Goal: Transaction & Acquisition: Purchase product/service

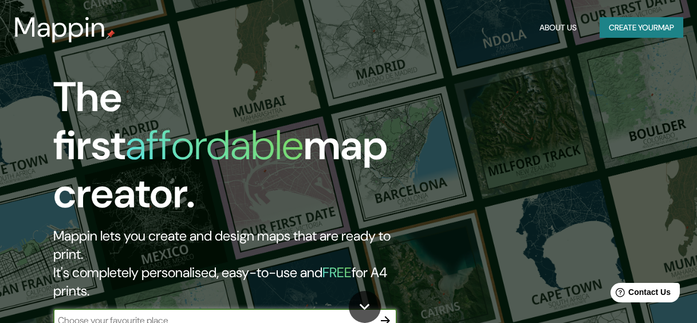
click at [641, 25] on button "Create your map" at bounding box center [642, 27] width 84 height 21
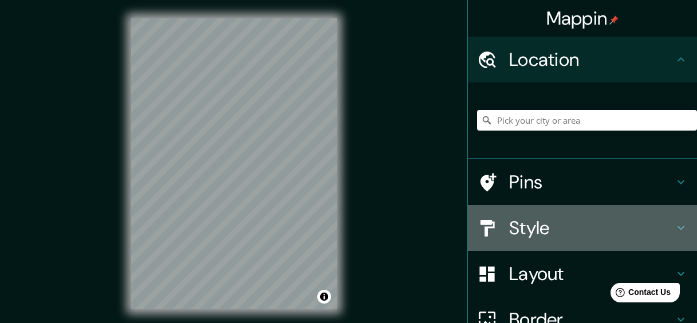
click at [513, 225] on h4 "Style" at bounding box center [591, 228] width 165 height 23
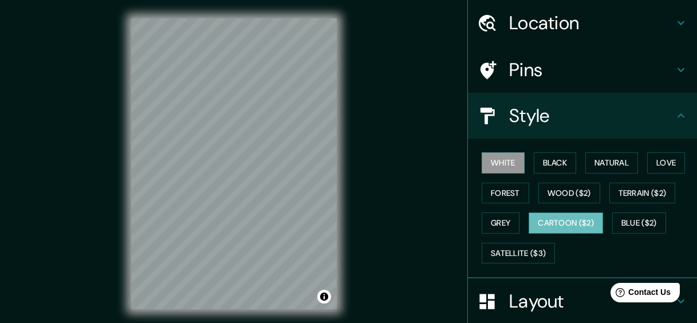
scroll to position [57, 0]
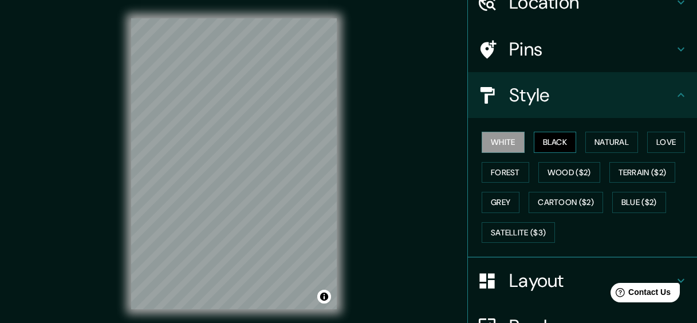
click at [546, 138] on button "Black" at bounding box center [555, 142] width 43 height 21
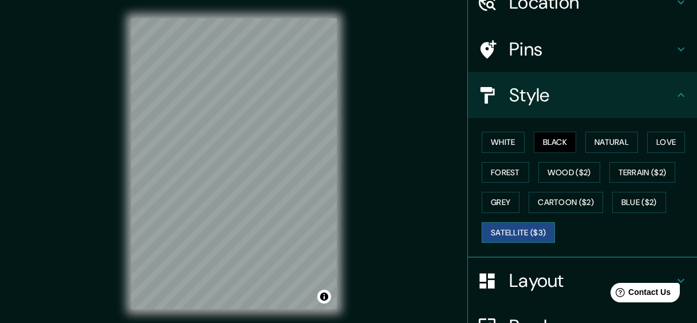
click at [512, 230] on button "Satellite ($3)" at bounding box center [518, 232] width 73 height 21
click at [511, 147] on button "White" at bounding box center [503, 142] width 43 height 21
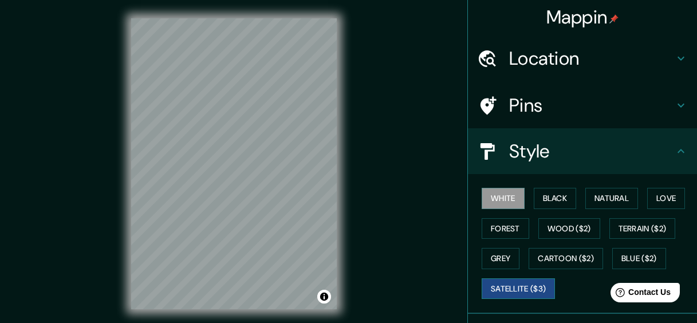
scroll to position [0, 0]
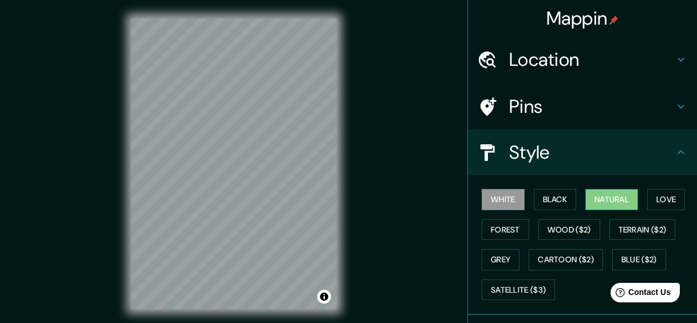
click at [615, 209] on button "Natural" at bounding box center [612, 199] width 53 height 21
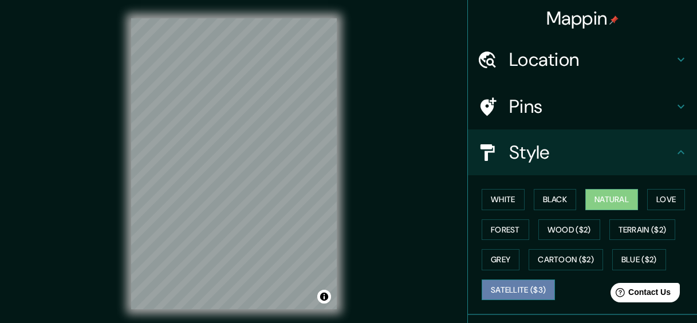
click at [519, 286] on button "Satellite ($3)" at bounding box center [518, 290] width 73 height 21
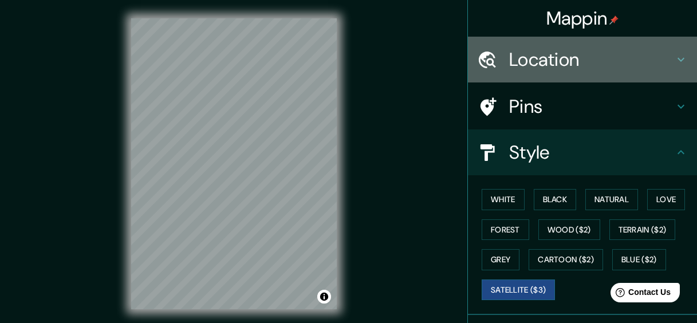
click at [550, 57] on h4 "Location" at bounding box center [591, 59] width 165 height 23
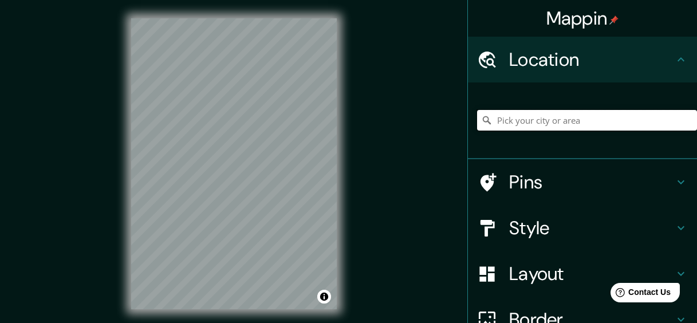
click at [549, 117] on input "Pick your city or area" at bounding box center [587, 120] width 220 height 21
click at [542, 137] on div "Bucaramanga, [GEOGRAPHIC_DATA], [GEOGRAPHIC_DATA]" at bounding box center [587, 120] width 220 height 57
click at [528, 193] on h4 "Pins" at bounding box center [591, 182] width 165 height 23
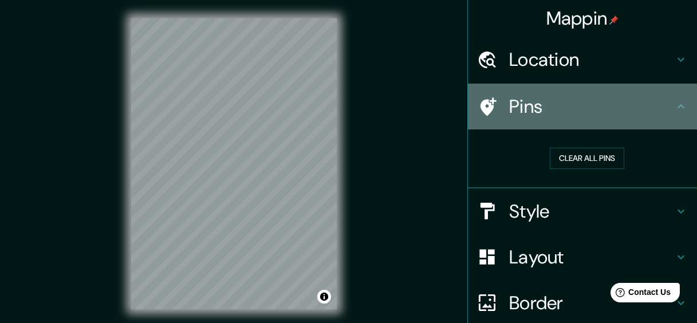
drag, startPoint x: 592, startPoint y: 119, endPoint x: 595, endPoint y: 125, distance: 7.2
click at [593, 119] on div "Pins" at bounding box center [582, 107] width 229 height 46
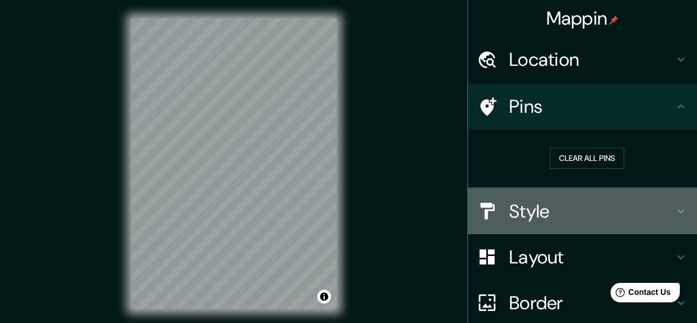
click at [596, 220] on div "Style" at bounding box center [582, 212] width 229 height 46
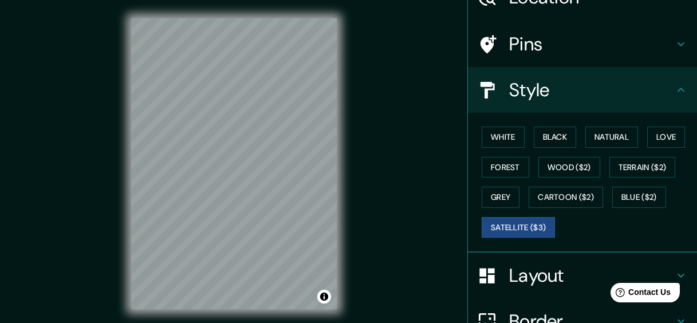
scroll to position [57, 0]
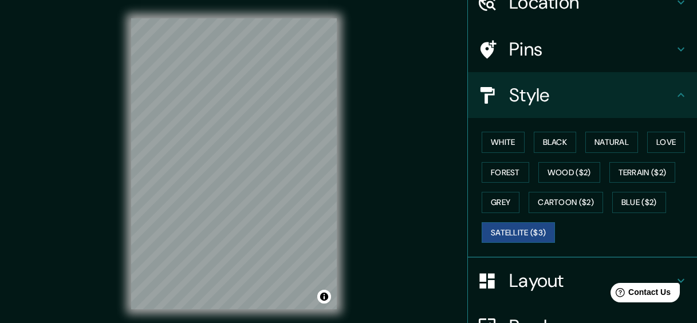
click at [560, 215] on div "White Black Natural Love Forest Wood ($2) Terrain ($2) Grey Cartoon ($2) Blue (…" at bounding box center [587, 187] width 220 height 120
click at [565, 202] on button "Cartoon ($2)" at bounding box center [566, 202] width 75 height 21
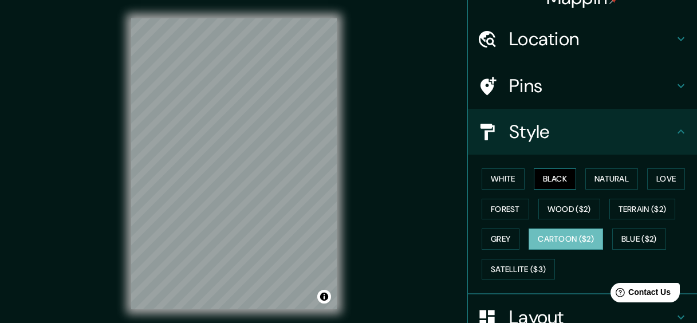
scroll to position [0, 0]
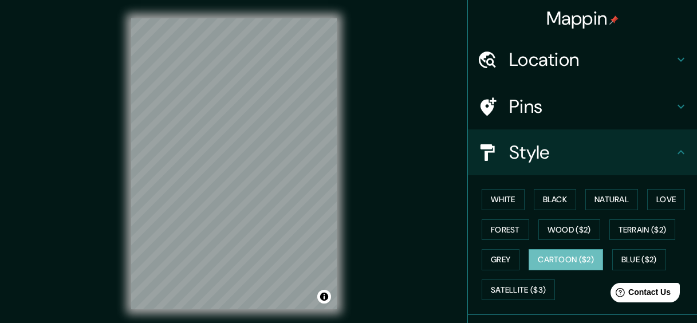
click at [554, 118] on div "Pins" at bounding box center [582, 107] width 229 height 46
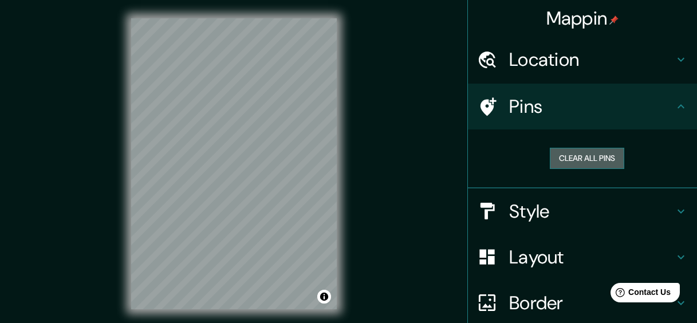
click at [588, 150] on button "Clear all pins" at bounding box center [587, 158] width 75 height 21
click at [577, 158] on button "Clear all pins" at bounding box center [587, 158] width 75 height 21
drag, startPoint x: 577, startPoint y: 158, endPoint x: 361, endPoint y: 144, distance: 216.5
click at [574, 158] on button "Clear all pins" at bounding box center [587, 158] width 75 height 21
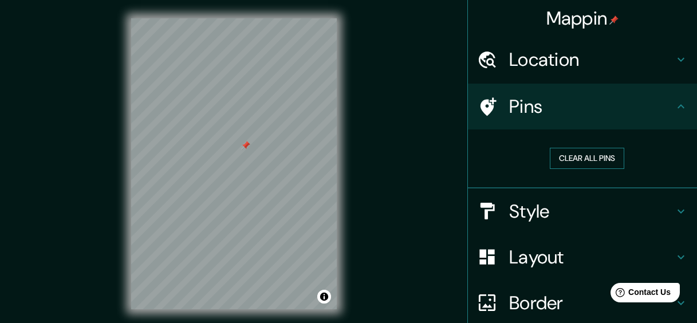
drag, startPoint x: 548, startPoint y: 157, endPoint x: 555, endPoint y: 157, distance: 6.9
click at [553, 157] on button "Clear all pins" at bounding box center [587, 158] width 75 height 21
click at [556, 157] on button "Clear all pins" at bounding box center [587, 158] width 75 height 21
click at [585, 56] on h4 "Location" at bounding box center [591, 59] width 165 height 23
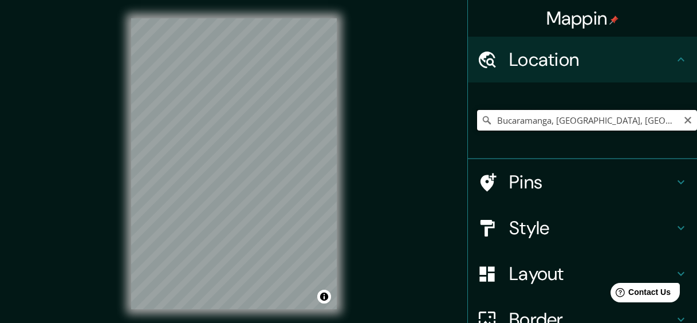
click at [527, 123] on input "Bucaramanga, [GEOGRAPHIC_DATA], [GEOGRAPHIC_DATA]" at bounding box center [587, 120] width 220 height 21
click at [531, 121] on input "Bucaramanga, [GEOGRAPHIC_DATA], [GEOGRAPHIC_DATA]" at bounding box center [587, 120] width 220 height 21
drag, startPoint x: 649, startPoint y: 118, endPoint x: 477, endPoint y: 132, distance: 172.0
click at [477, 132] on div "Bucaramanga, [GEOGRAPHIC_DATA], [GEOGRAPHIC_DATA]" at bounding box center [587, 120] width 220 height 57
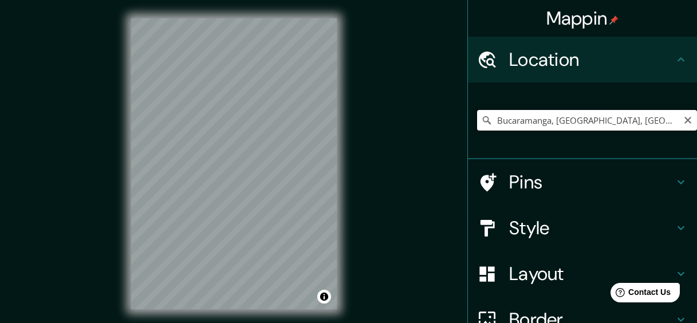
click at [610, 122] on input "Bucaramanga, [GEOGRAPHIC_DATA], [GEOGRAPHIC_DATA]" at bounding box center [587, 120] width 220 height 21
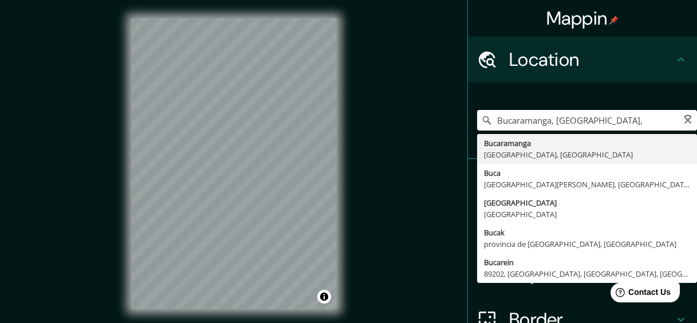
drag, startPoint x: 610, startPoint y: 121, endPoint x: 492, endPoint y: 132, distance: 118.6
click at [492, 132] on div "[GEOGRAPHIC_DATA], [GEOGRAPHIC_DATA], [GEOGRAPHIC_DATA], [GEOGRAPHIC_DATA] Buca…" at bounding box center [587, 120] width 220 height 57
type input "B"
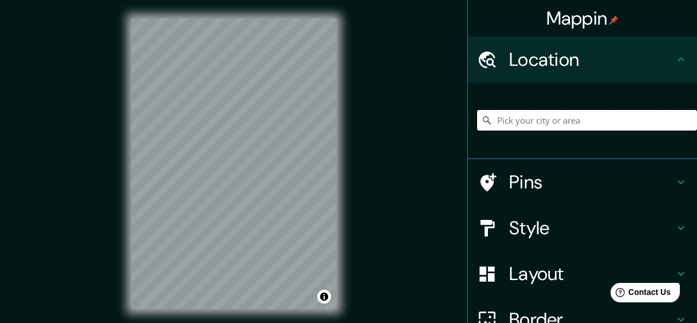
click at [679, 120] on input "Pick your city or area" at bounding box center [587, 120] width 220 height 21
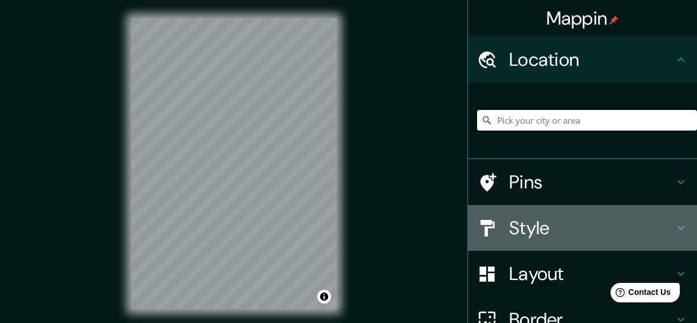
click at [530, 229] on h4 "Style" at bounding box center [591, 228] width 165 height 23
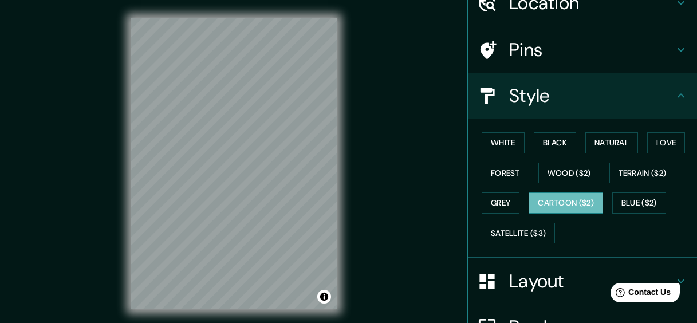
scroll to position [57, 0]
click at [512, 201] on button "Grey" at bounding box center [501, 202] width 38 height 21
click at [539, 204] on button "Cartoon ($2)" at bounding box center [566, 202] width 75 height 21
click at [623, 170] on button "Terrain ($2)" at bounding box center [643, 172] width 66 height 21
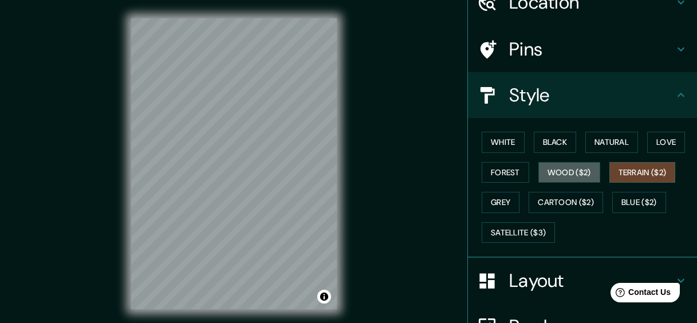
drag, startPoint x: 559, startPoint y: 174, endPoint x: 530, endPoint y: 175, distance: 29.3
click at [556, 174] on button "Wood ($2)" at bounding box center [570, 172] width 62 height 21
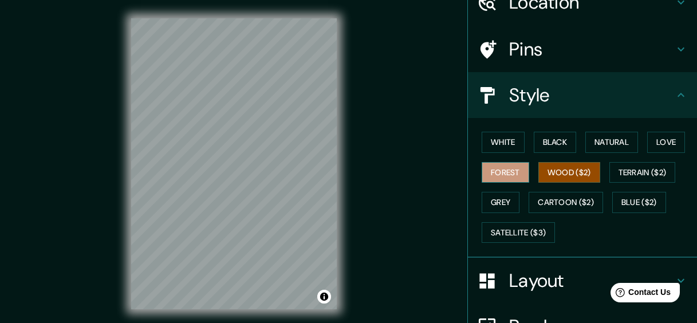
click at [499, 176] on button "Forest" at bounding box center [506, 172] width 48 height 21
click at [563, 135] on button "Black" at bounding box center [555, 142] width 43 height 21
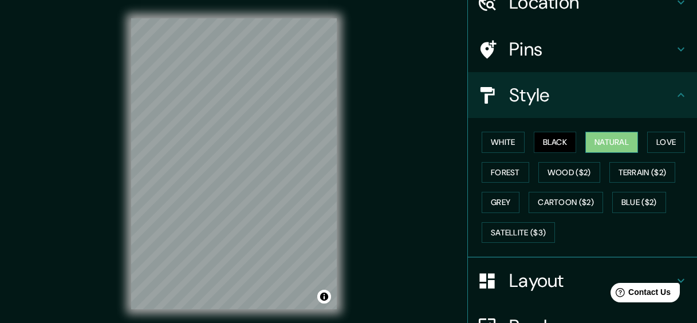
click at [598, 142] on button "Natural" at bounding box center [612, 142] width 53 height 21
click at [649, 144] on button "Love" at bounding box center [667, 142] width 38 height 21
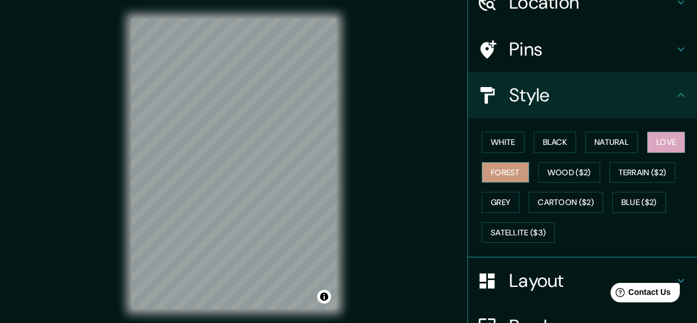
click at [502, 175] on button "Forest" at bounding box center [506, 172] width 48 height 21
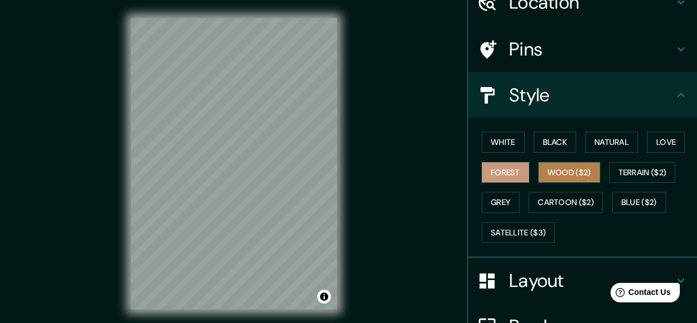
click at [539, 168] on button "Wood ($2)" at bounding box center [570, 172] width 62 height 21
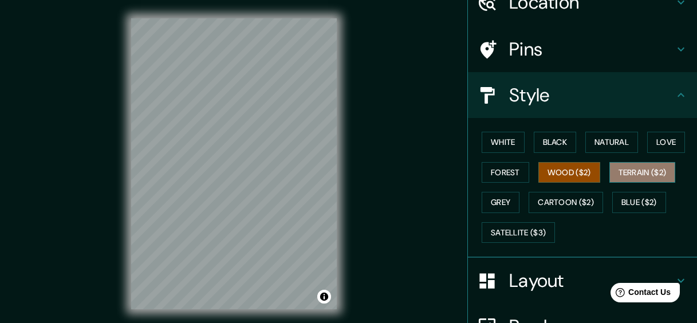
click at [642, 177] on button "Terrain ($2)" at bounding box center [643, 172] width 66 height 21
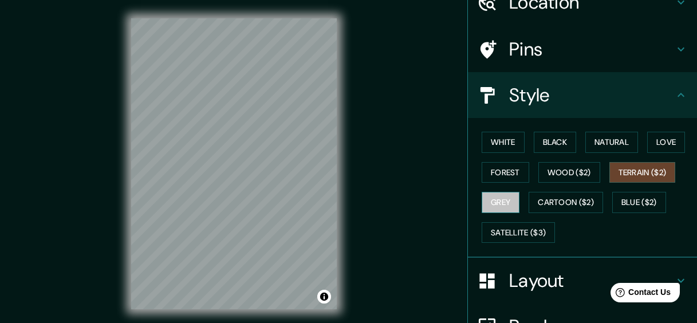
click at [499, 202] on button "Grey" at bounding box center [501, 202] width 38 height 21
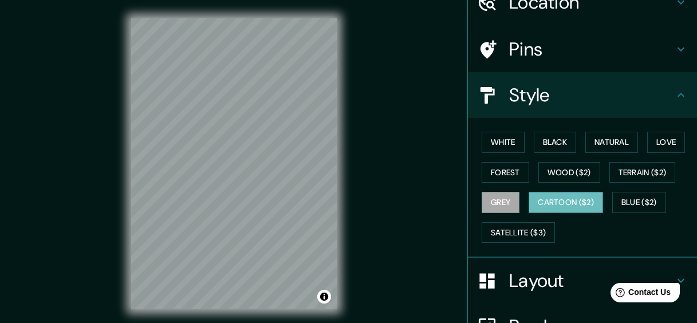
click at [532, 206] on button "Cartoon ($2)" at bounding box center [566, 202] width 75 height 21
click at [613, 202] on button "Blue ($2)" at bounding box center [640, 202] width 54 height 21
click at [540, 205] on button "Cartoon ($2)" at bounding box center [566, 202] width 75 height 21
click at [510, 208] on button "Grey" at bounding box center [501, 202] width 38 height 21
click at [507, 185] on div "White Black Natural Love Forest Wood ($2) Terrain ($2) Grey Cartoon ($2) Blue (…" at bounding box center [587, 187] width 220 height 120
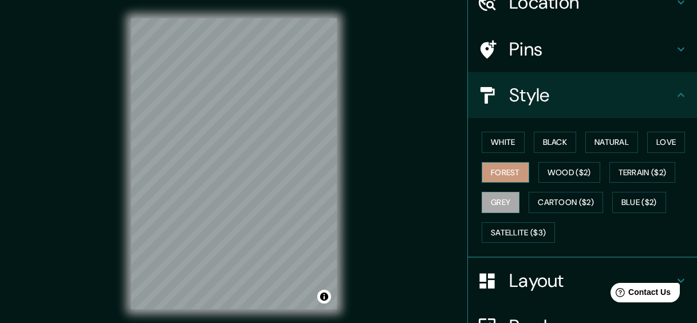
click at [506, 178] on button "Forest" at bounding box center [506, 172] width 48 height 21
click at [544, 168] on button "Wood ($2)" at bounding box center [570, 172] width 62 height 21
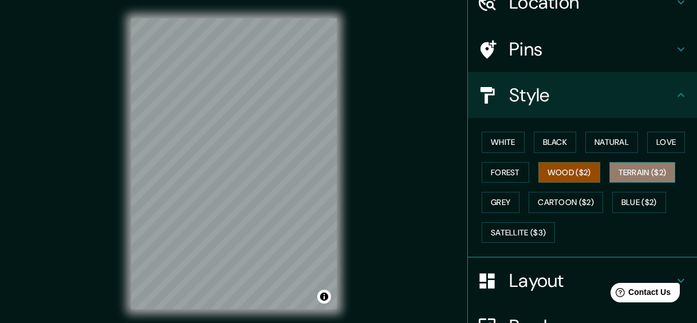
click at [610, 171] on button "Terrain ($2)" at bounding box center [643, 172] width 66 height 21
click at [569, 153] on div "White Black Natural Love Forest Wood ($2) Terrain ($2) Grey Cartoon ($2) Blue (…" at bounding box center [587, 187] width 220 height 120
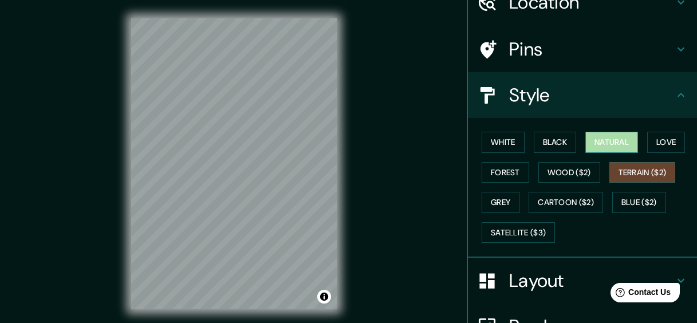
click at [602, 143] on button "Natural" at bounding box center [612, 142] width 53 height 21
